Goal: Task Accomplishment & Management: Manage account settings

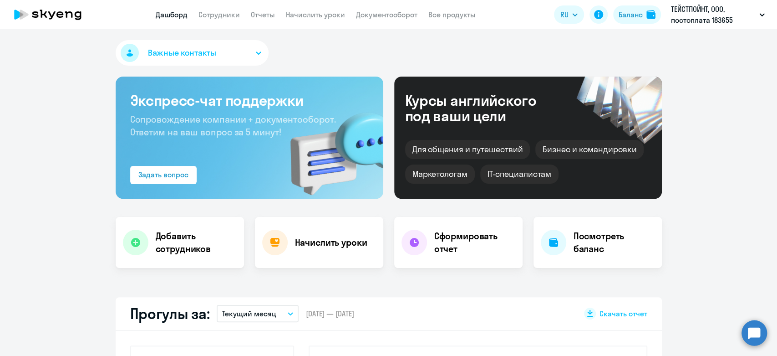
select select "30"
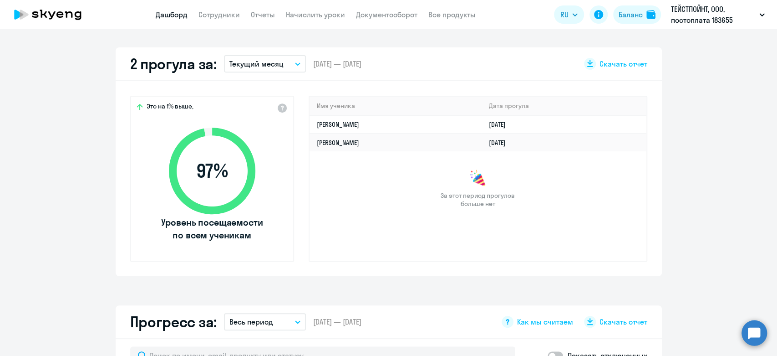
scroll to position [253, 0]
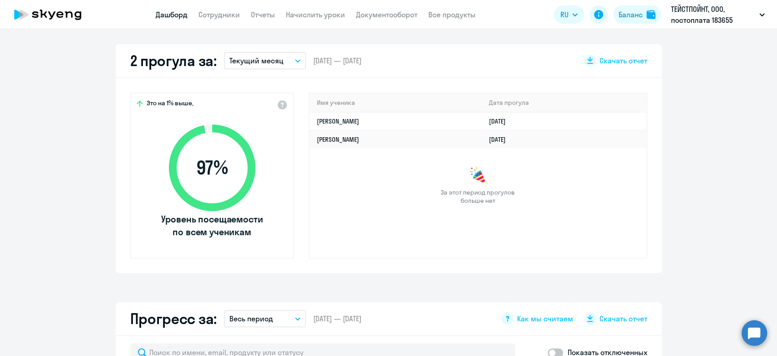
click at [257, 62] on p "Текущий месяц" at bounding box center [256, 60] width 54 height 11
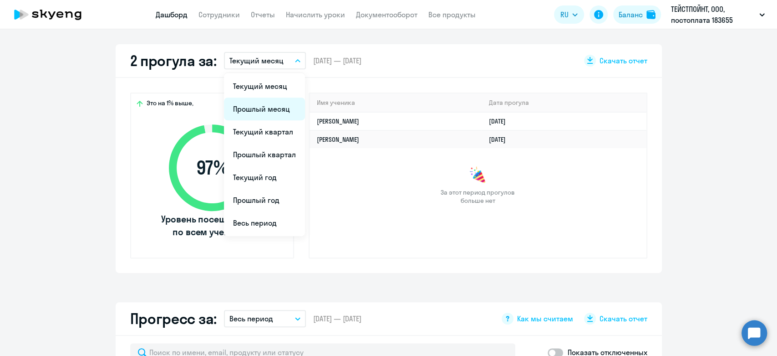
click at [257, 104] on li "Прошлый месяц" at bounding box center [264, 108] width 81 height 23
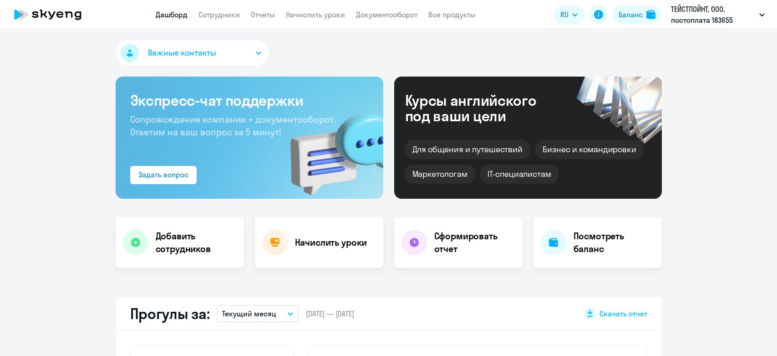
select select "30"
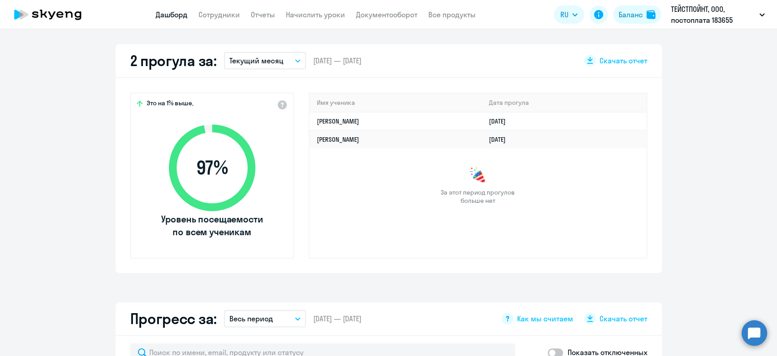
click at [254, 66] on button "Текущий месяц" at bounding box center [265, 60] width 82 height 17
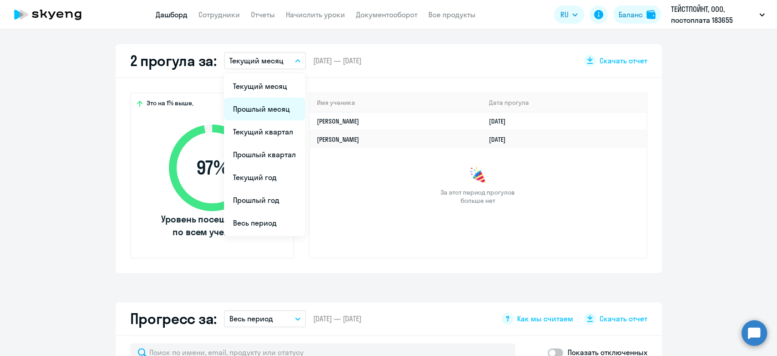
click at [256, 105] on li "Прошлый месяц" at bounding box center [264, 108] width 81 height 23
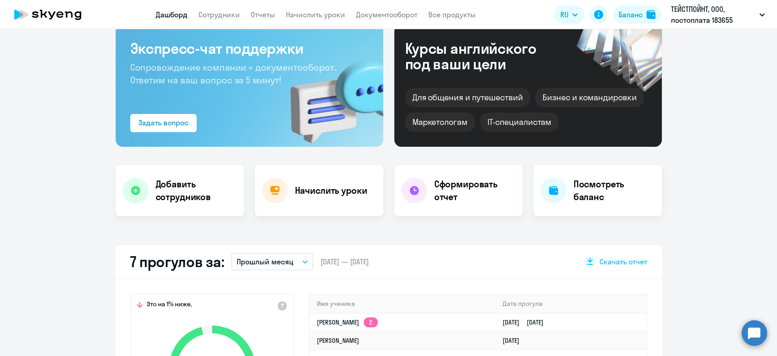
scroll to position [0, 0]
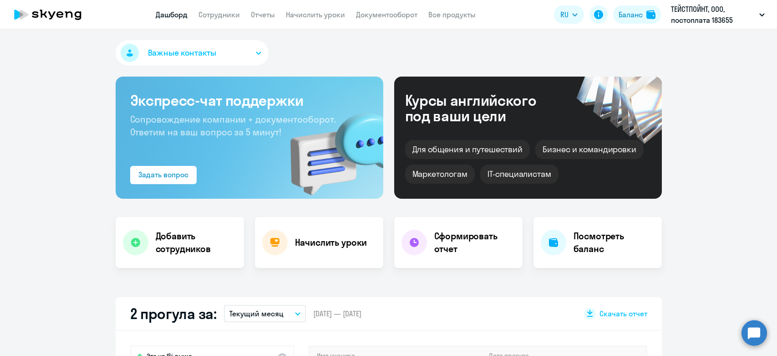
select select "30"
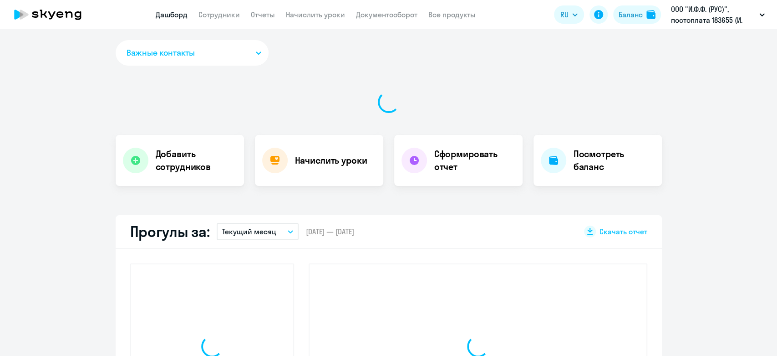
select select "30"
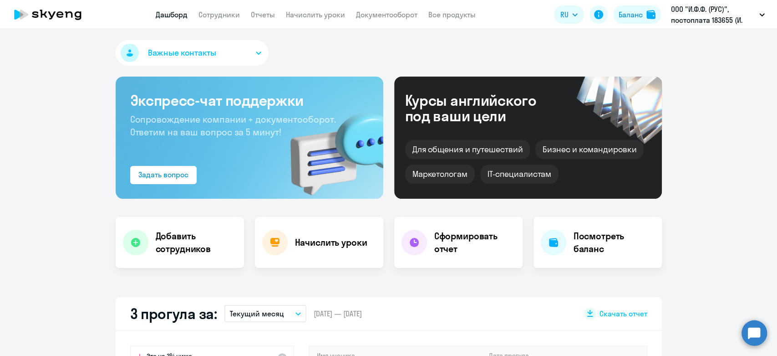
scroll to position [253, 0]
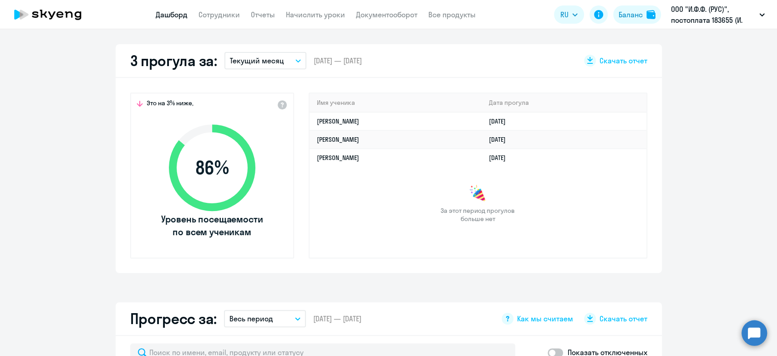
click at [241, 62] on p "Текущий месяц" at bounding box center [257, 60] width 54 height 11
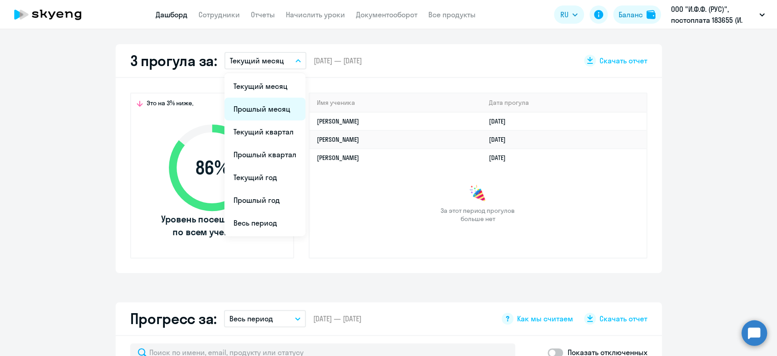
click at [245, 107] on li "Прошлый месяц" at bounding box center [264, 108] width 81 height 23
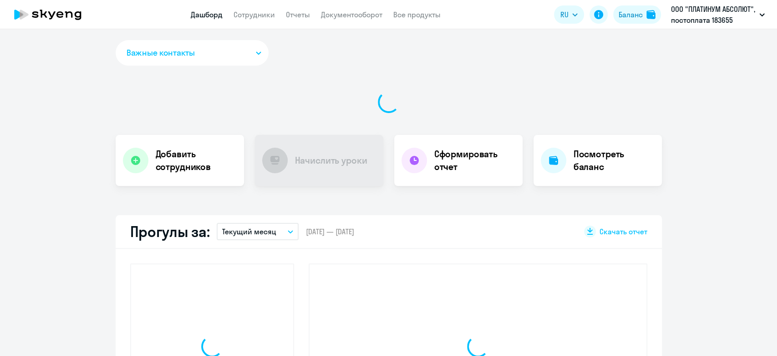
select select "30"
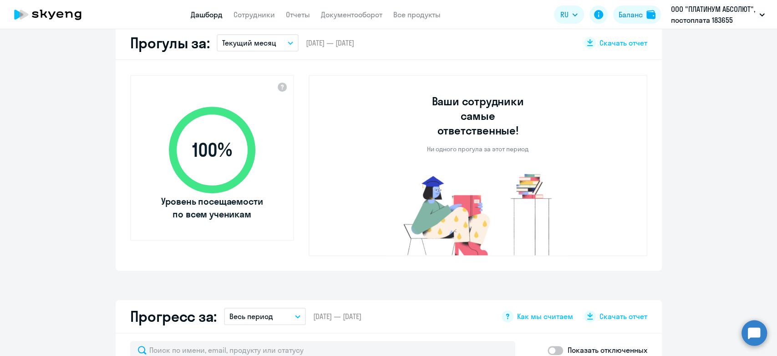
scroll to position [253, 0]
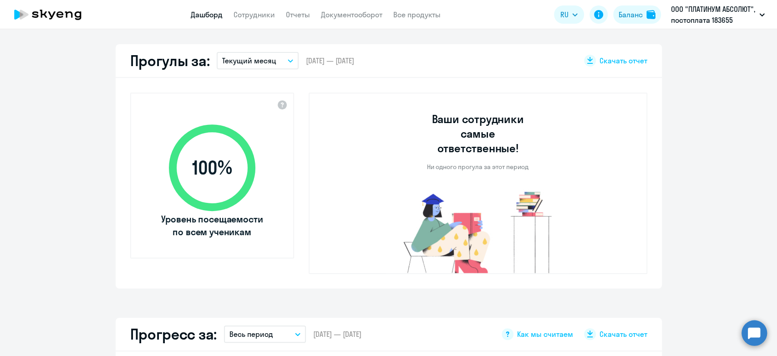
click at [253, 60] on p "Текущий месяц" at bounding box center [249, 60] width 54 height 11
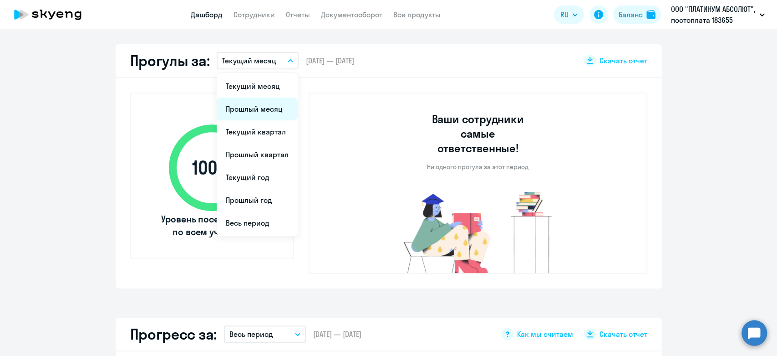
click at [253, 106] on li "Прошлый месяц" at bounding box center [257, 108] width 81 height 23
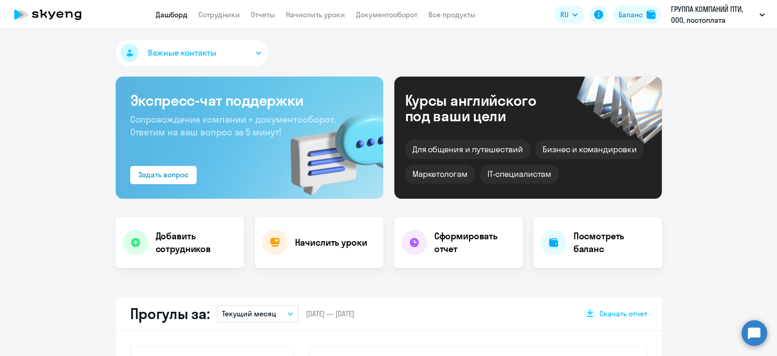
select select "30"
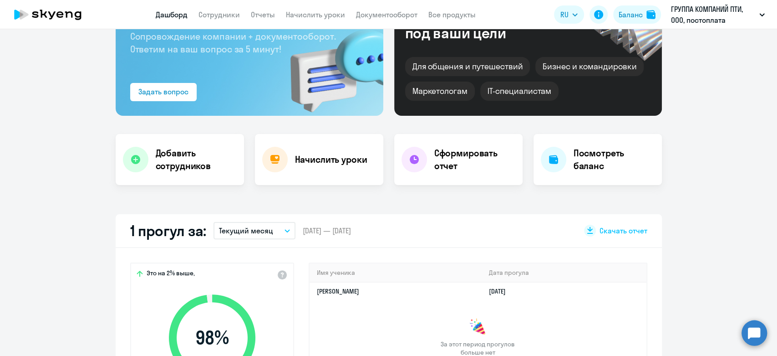
scroll to position [101, 0]
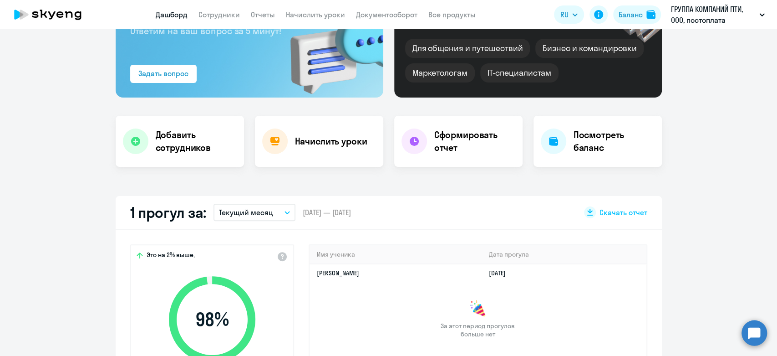
click at [270, 212] on button "Текущий месяц" at bounding box center [255, 212] width 82 height 17
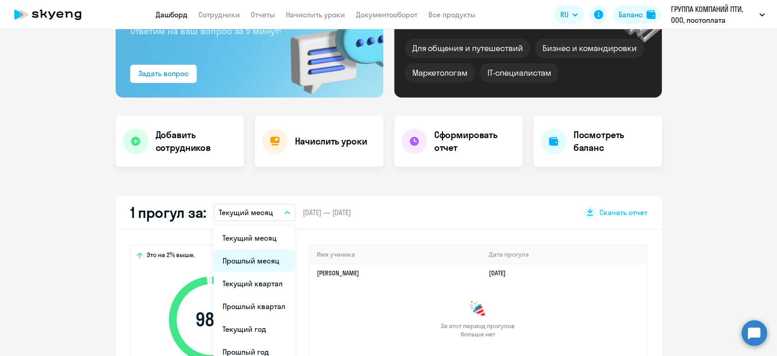
click at [268, 263] on li "Прошлый месяц" at bounding box center [254, 260] width 81 height 23
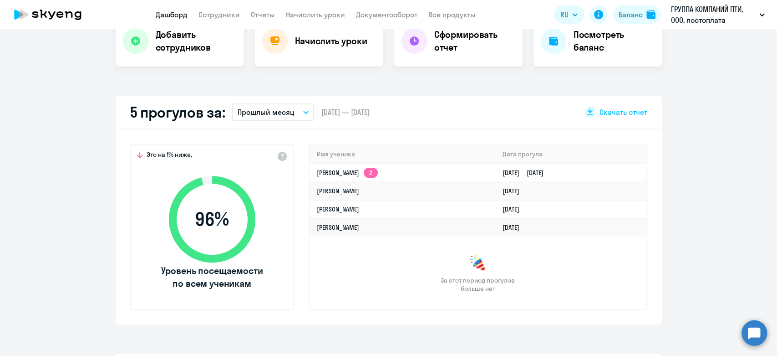
scroll to position [202, 0]
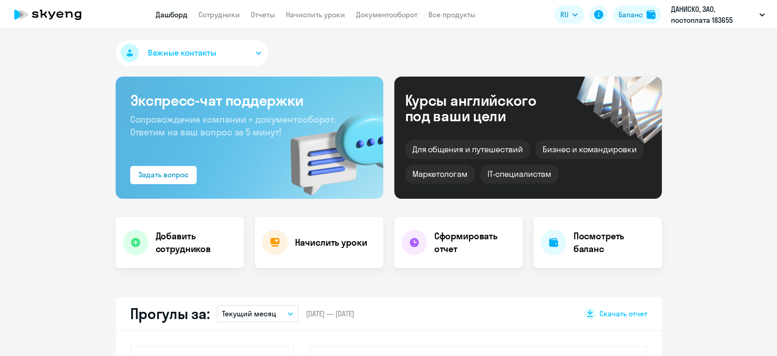
select select "30"
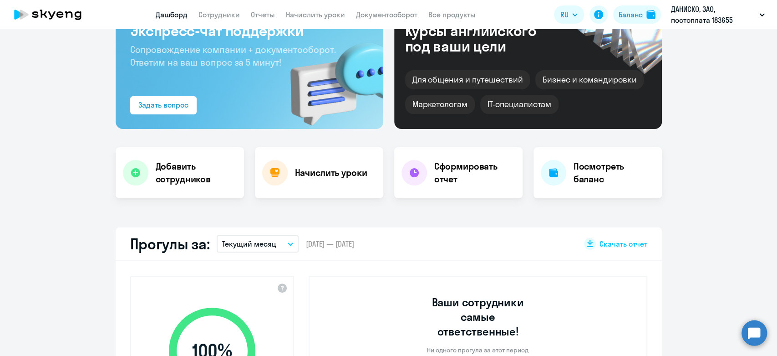
scroll to position [152, 0]
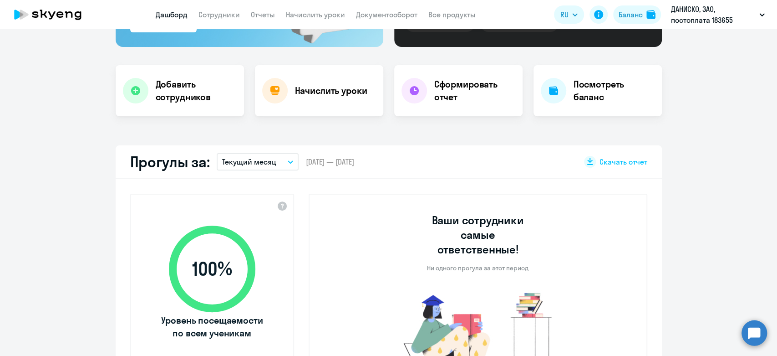
click at [261, 155] on button "Текущий месяц" at bounding box center [258, 161] width 82 height 17
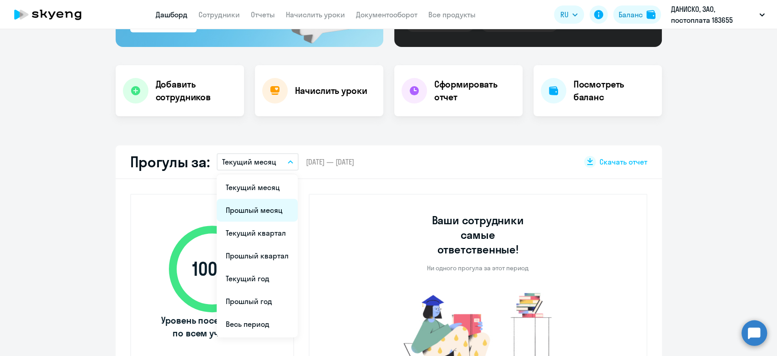
click at [253, 202] on li "Прошлый месяц" at bounding box center [257, 209] width 81 height 23
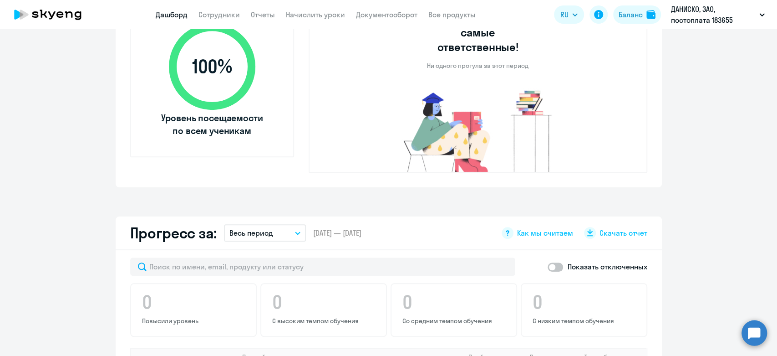
scroll to position [51, 0]
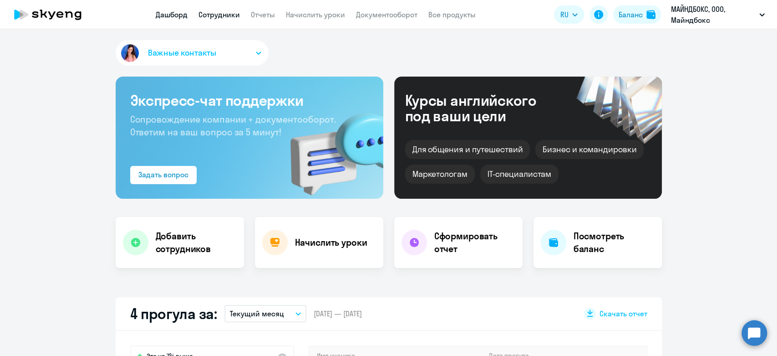
click at [229, 13] on link "Сотрудники" at bounding box center [218, 14] width 41 height 9
select select "30"
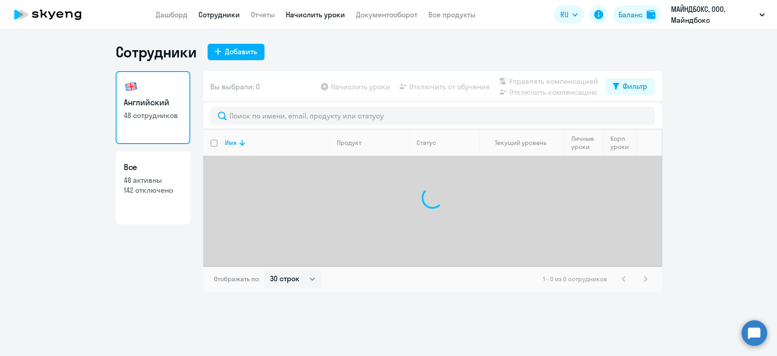
click at [295, 15] on link "Начислить уроки" at bounding box center [315, 14] width 59 height 9
click at [270, 18] on link "Отчеты" at bounding box center [263, 14] width 24 height 9
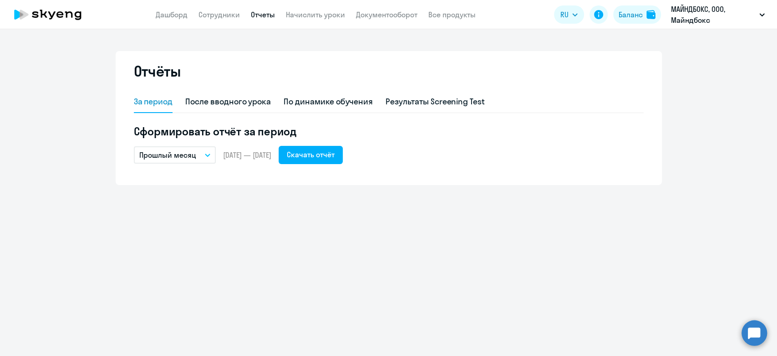
click at [174, 159] on p "Прошлый месяц" at bounding box center [167, 154] width 57 height 11
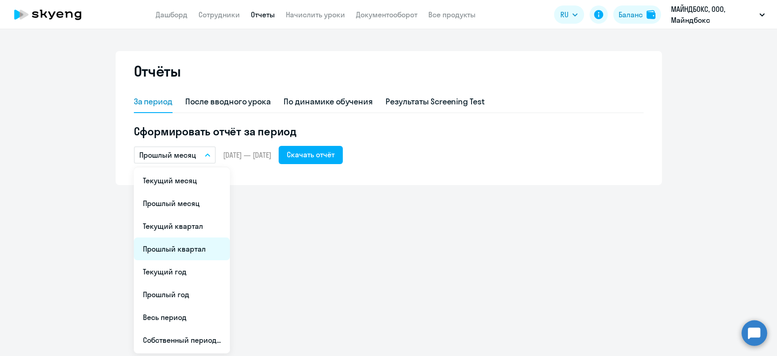
click at [170, 254] on li "Прошлый квартал" at bounding box center [182, 248] width 96 height 23
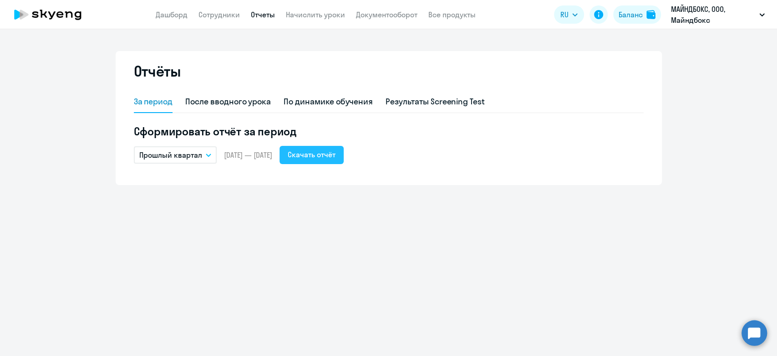
click at [329, 158] on div "Скачать отчёт" at bounding box center [312, 154] width 48 height 11
click at [239, 14] on link "Сотрудники" at bounding box center [218, 14] width 41 height 9
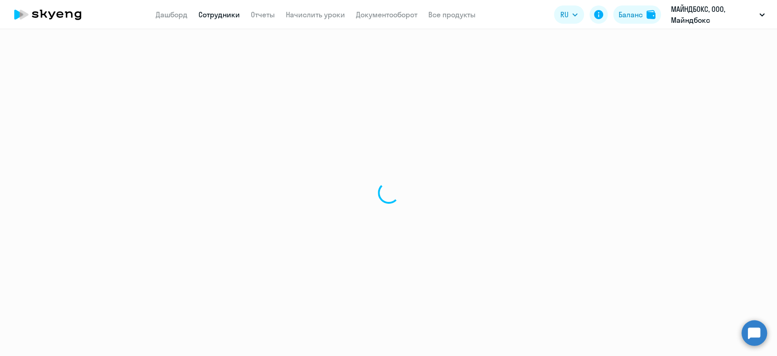
select select "30"
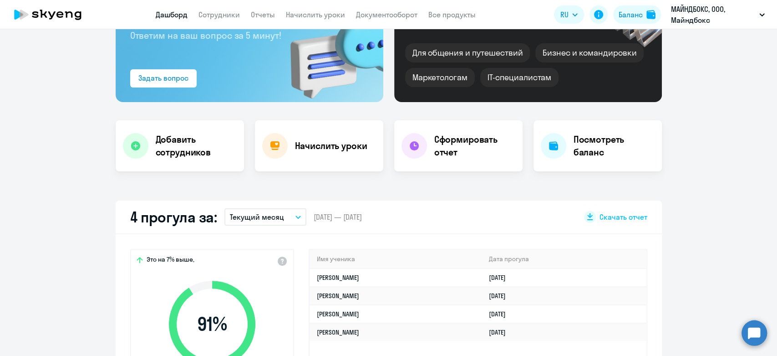
scroll to position [202, 0]
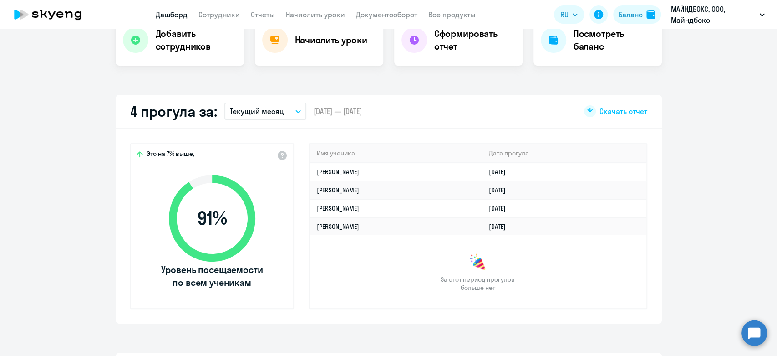
click at [266, 112] on p "Текущий месяц" at bounding box center [257, 111] width 54 height 11
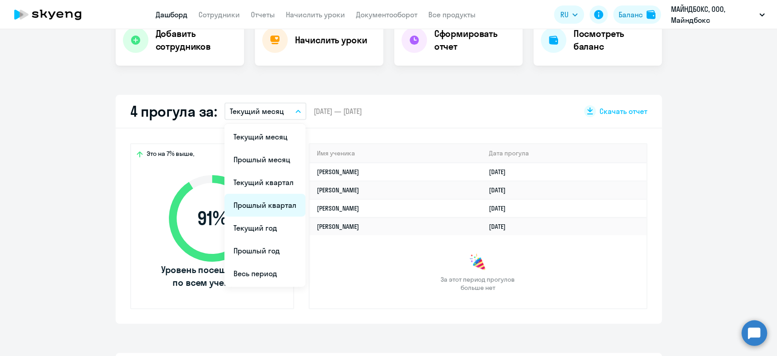
click at [254, 206] on li "Прошлый квартал" at bounding box center [264, 204] width 81 height 23
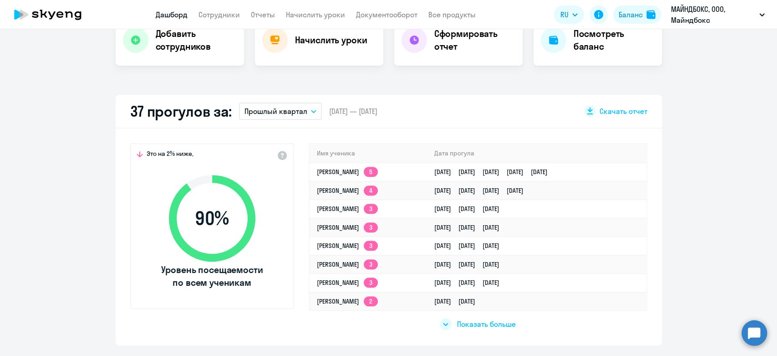
select select "30"
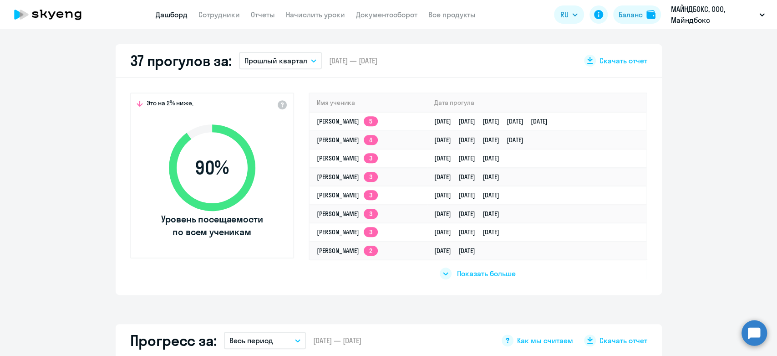
click at [457, 270] on span "Показать больше" at bounding box center [486, 273] width 59 height 10
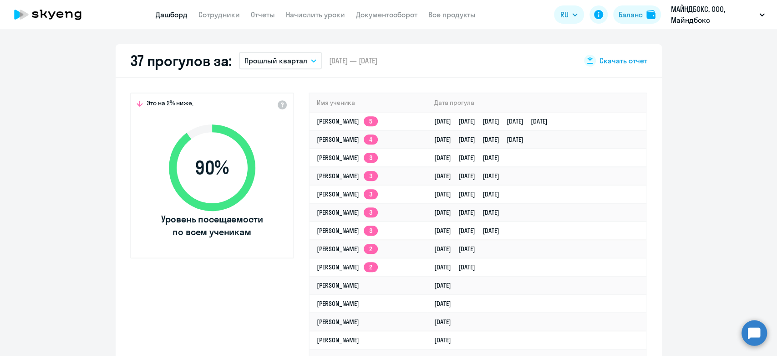
click at [635, 60] on span "Скачать отчет" at bounding box center [624, 61] width 48 height 10
click at [286, 12] on link "Начислить уроки" at bounding box center [315, 14] width 59 height 9
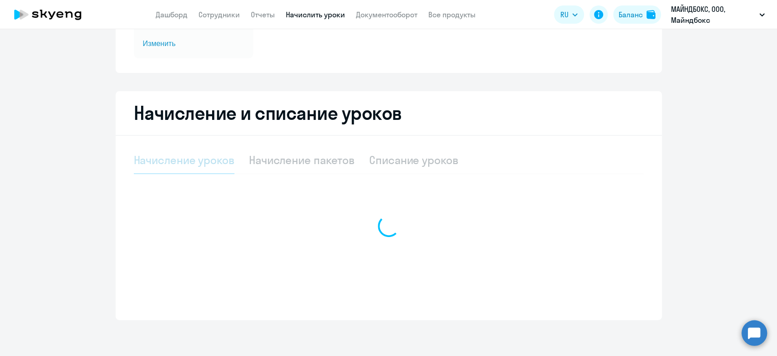
select select "10"
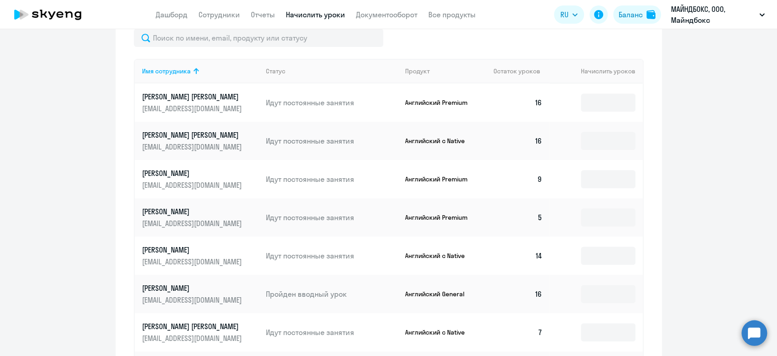
scroll to position [493, 0]
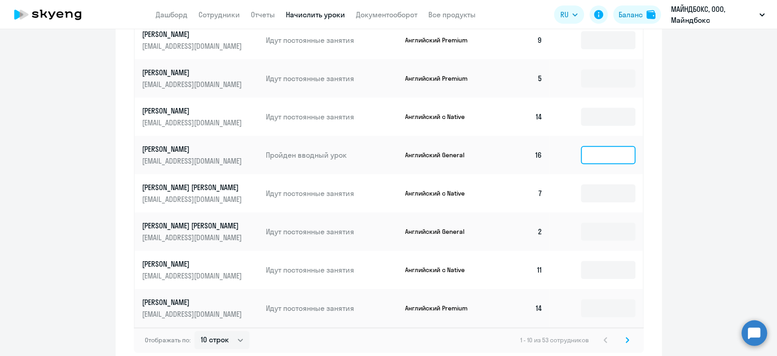
click at [607, 153] on input at bounding box center [608, 155] width 55 height 18
type input "1"
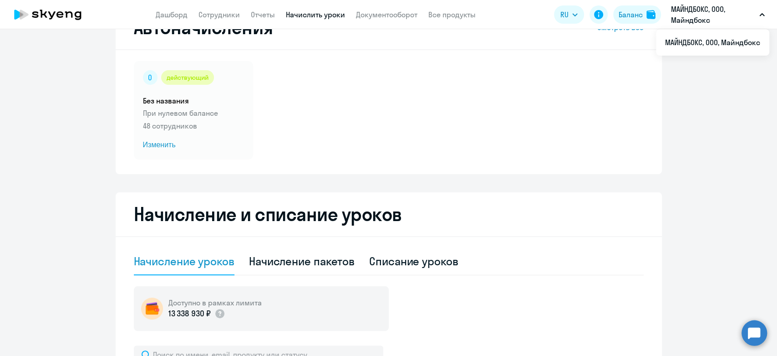
scroll to position [0, 0]
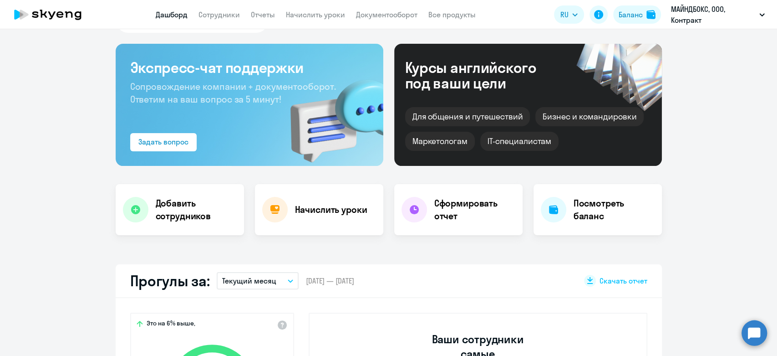
scroll to position [51, 0]
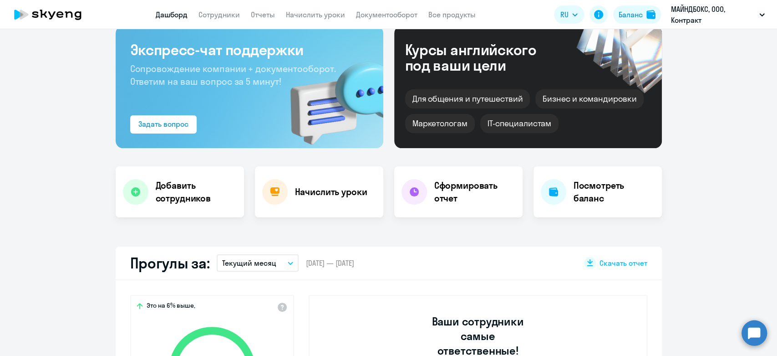
select select "30"
click at [249, 265] on p "Текущий месяц" at bounding box center [249, 262] width 54 height 11
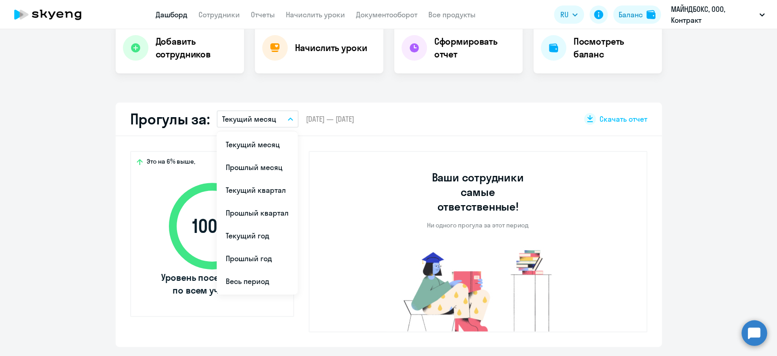
scroll to position [202, 0]
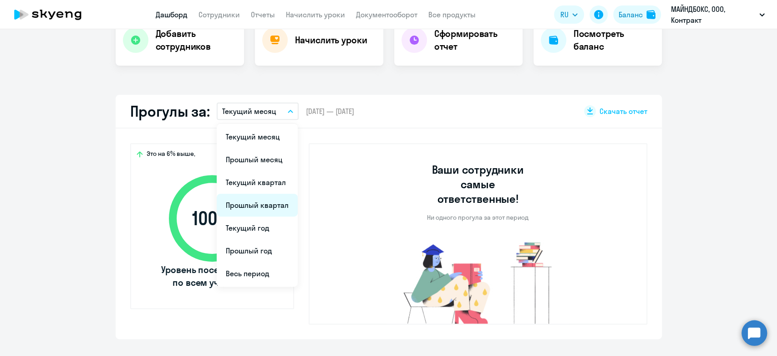
click at [266, 208] on li "Прошлый квартал" at bounding box center [257, 204] width 81 height 23
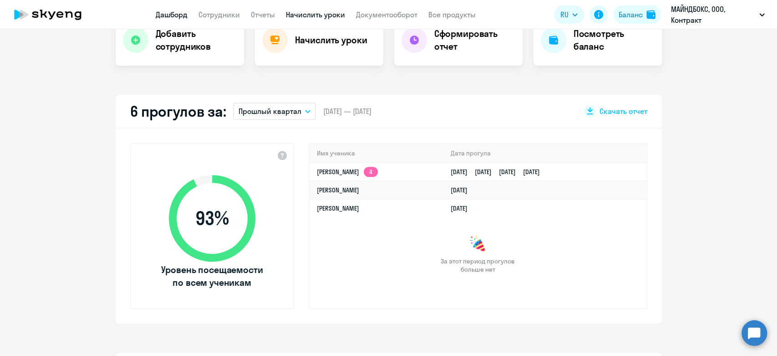
click at [314, 10] on link "Начислить уроки" at bounding box center [315, 14] width 59 height 9
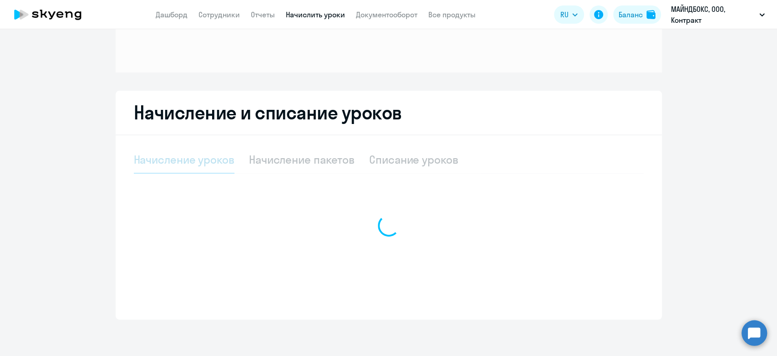
scroll to position [102, 0]
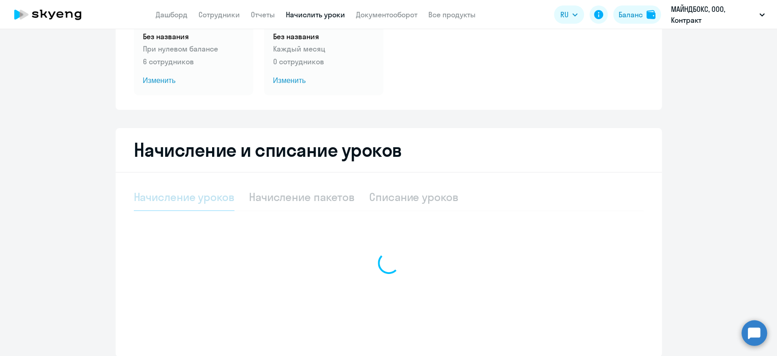
select select "10"
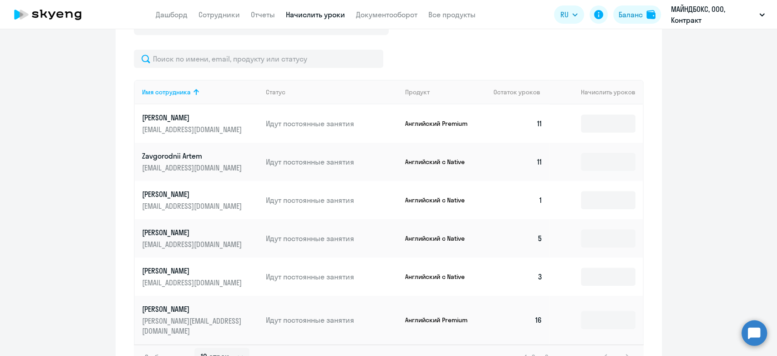
scroll to position [354, 0]
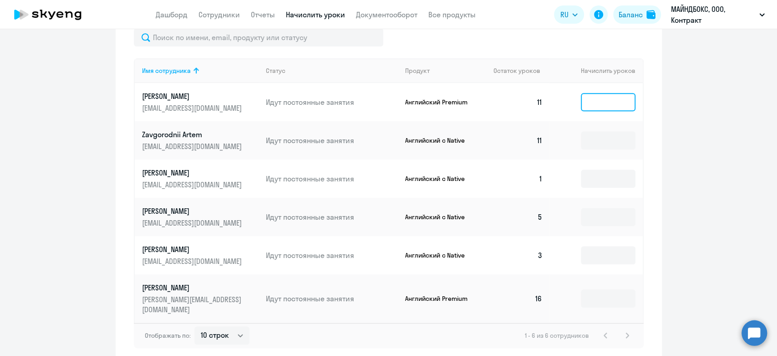
click at [606, 97] on input at bounding box center [608, 102] width 55 height 18
type input "1"
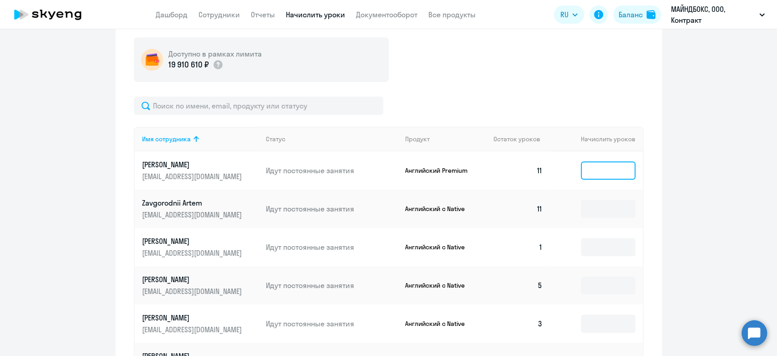
scroll to position [387, 0]
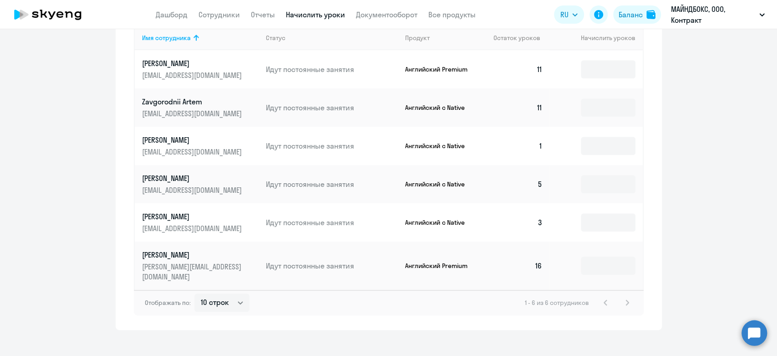
click at [622, 297] on div "1 - 6 из 6 сотрудников" at bounding box center [579, 302] width 108 height 11
click at [608, 297] on div "1 - 6 из 6 сотрудников" at bounding box center [579, 302] width 108 height 11
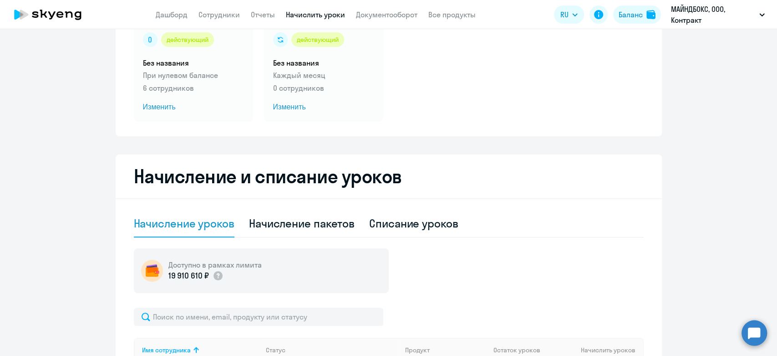
scroll to position [0, 0]
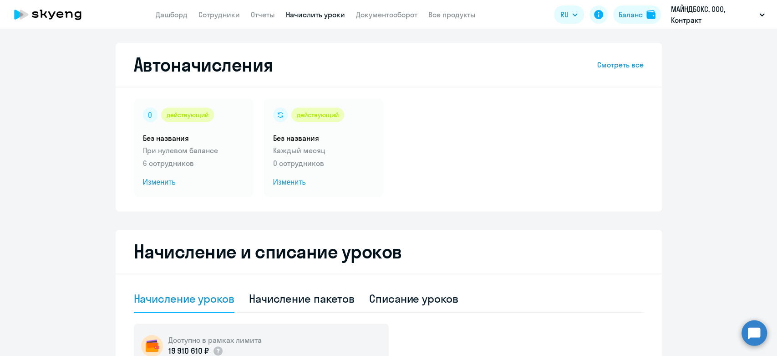
click at [150, 21] on app-header "Дашборд Сотрудники Отчеты Начислить уроки Документооборот Все продукты Дашборд …" at bounding box center [388, 14] width 777 height 29
click at [160, 17] on link "Дашборд" at bounding box center [172, 14] width 32 height 9
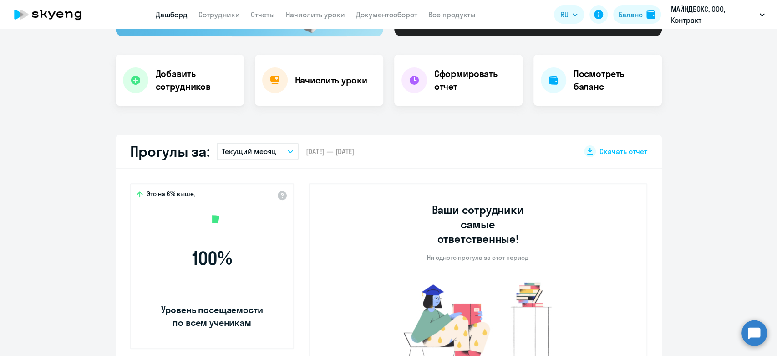
scroll to position [253, 0]
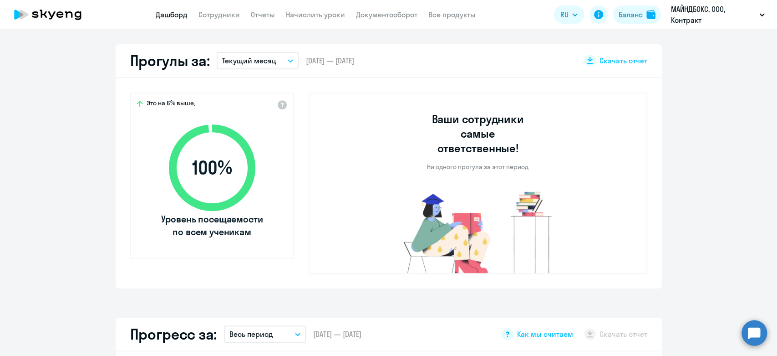
click at [269, 61] on p "Текущий месяц" at bounding box center [249, 60] width 54 height 11
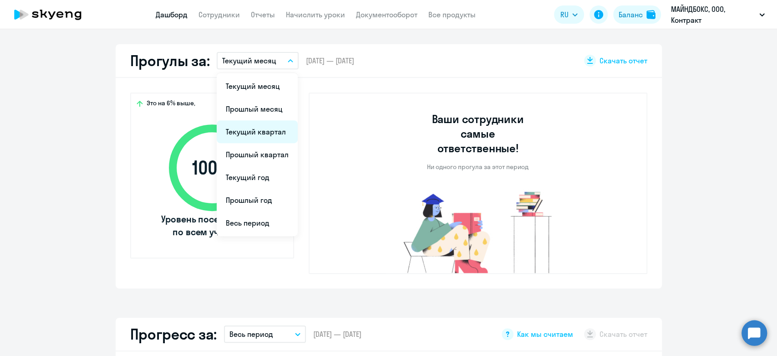
select select "30"
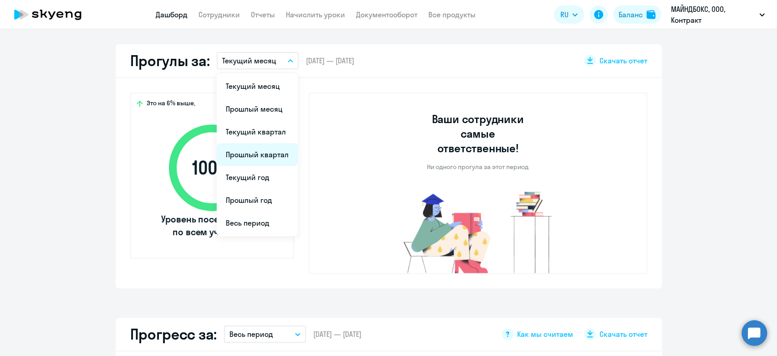
click at [258, 157] on li "Прошлый квартал" at bounding box center [257, 154] width 81 height 23
